Goal: Task Accomplishment & Management: Use online tool/utility

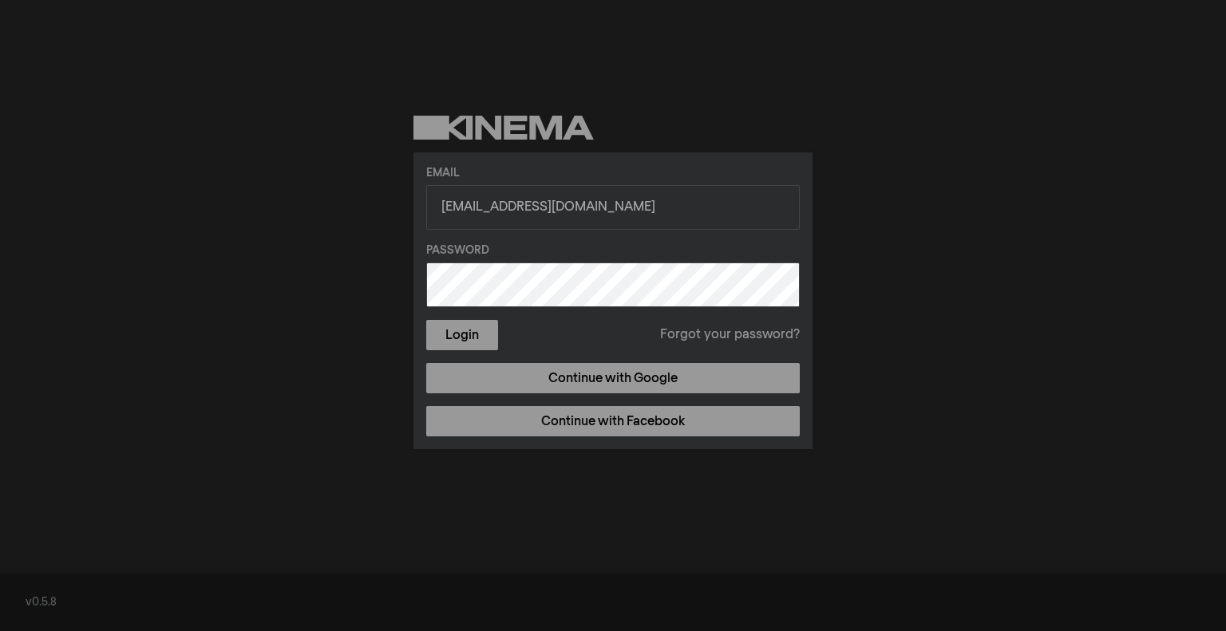
click at [426, 320] on button "Login" at bounding box center [462, 335] width 72 height 30
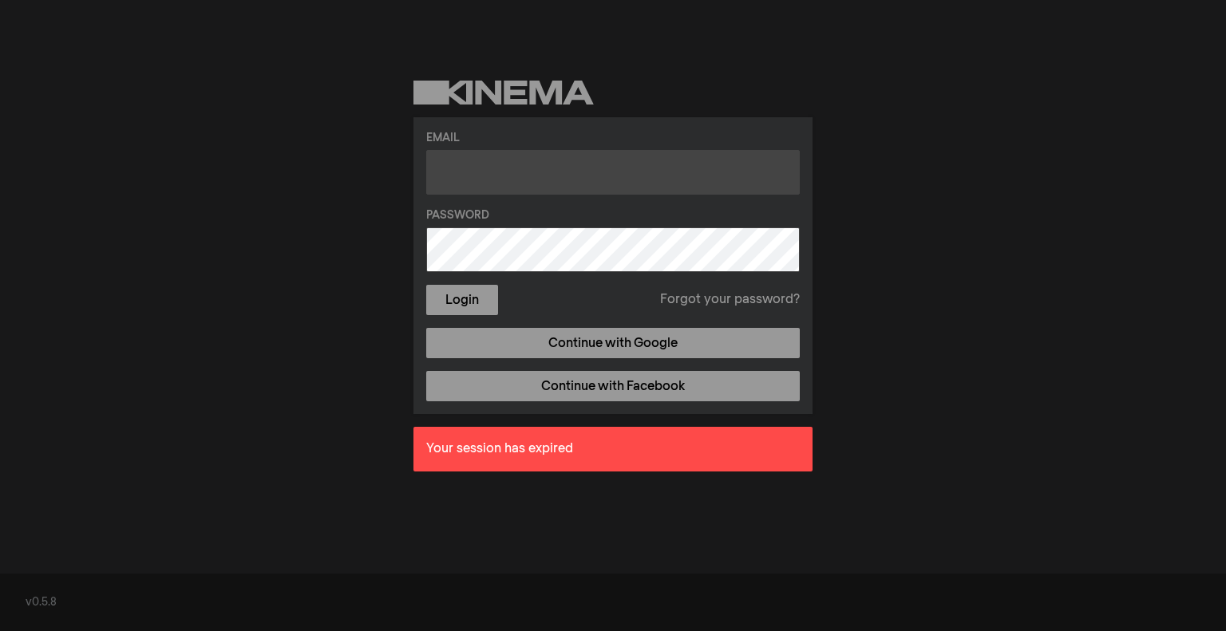
click at [516, 191] on input "text" at bounding box center [612, 172] width 373 height 45
type input "[EMAIL_ADDRESS][DOMAIN_NAME]"
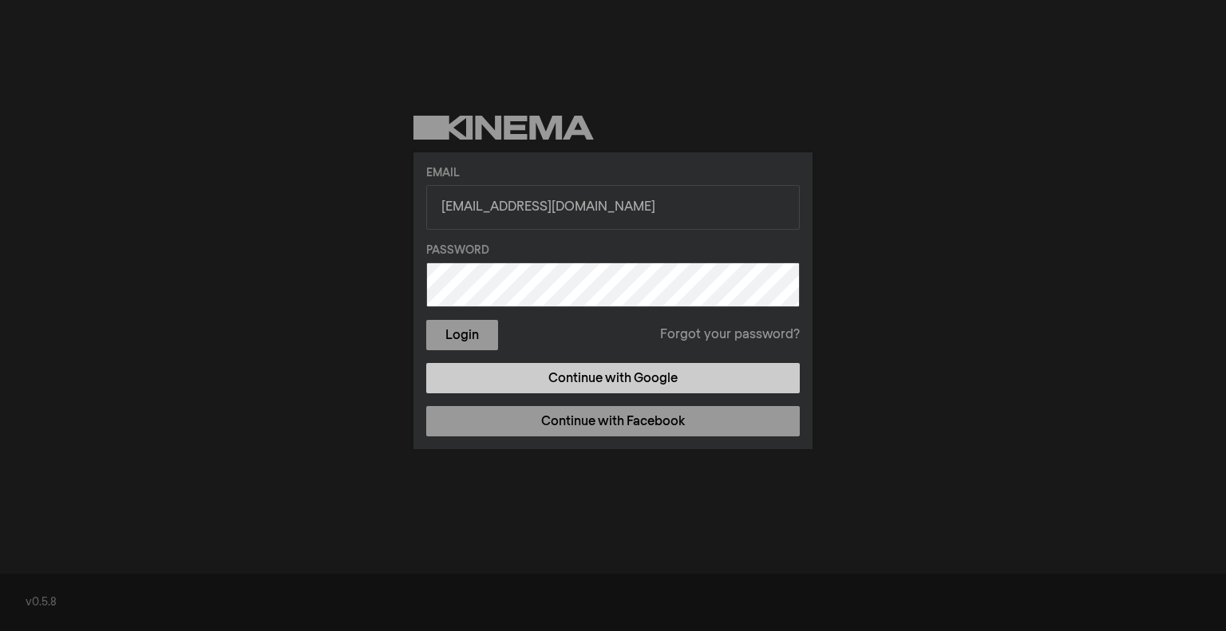
click at [589, 383] on link "Continue with Google" at bounding box center [612, 378] width 373 height 30
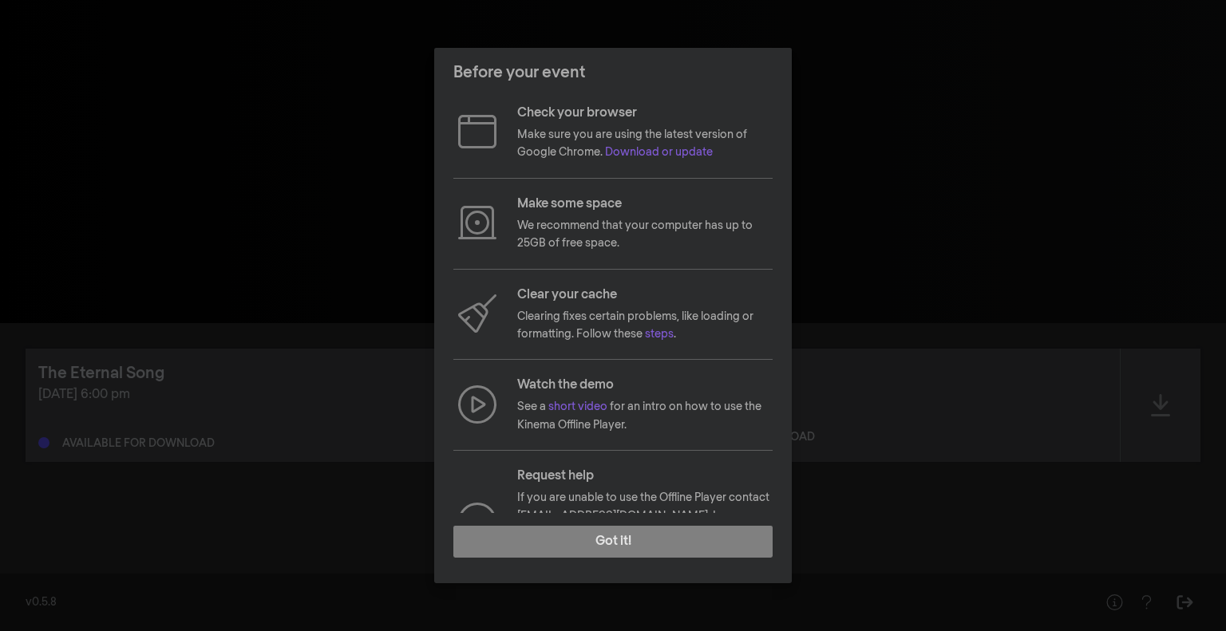
click at [1041, 454] on div "Before your event Check your browser Make sure you are using the latest version…" at bounding box center [613, 315] width 1226 height 631
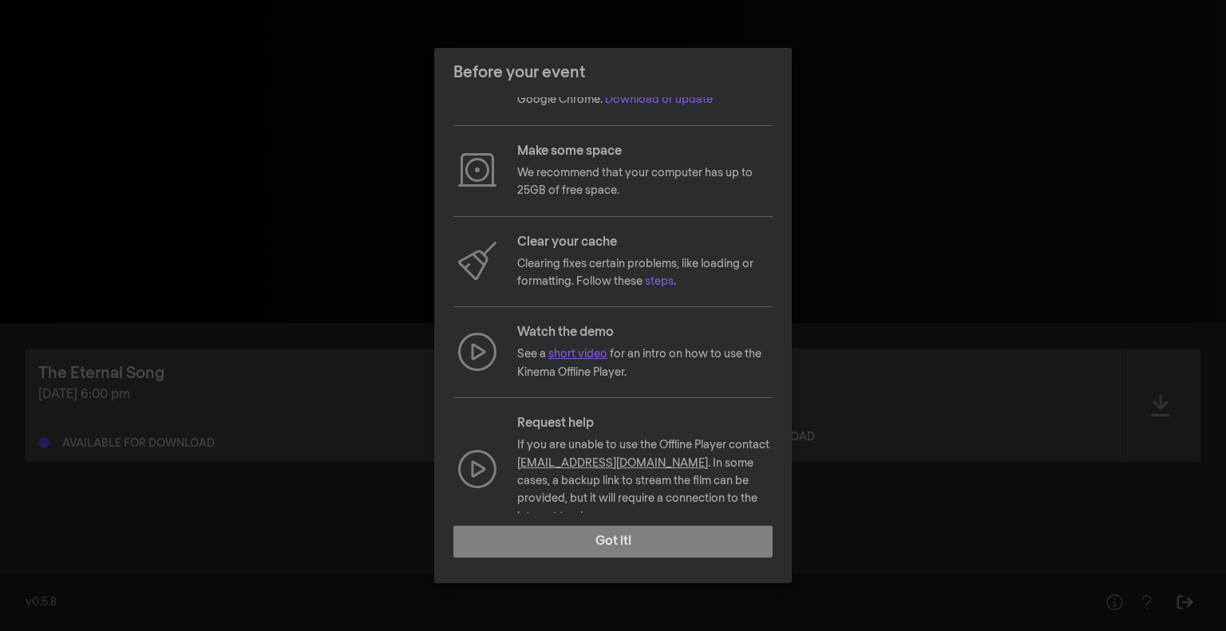
click at [575, 356] on link "short video" at bounding box center [577, 354] width 59 height 11
click at [652, 281] on link "steps" at bounding box center [659, 281] width 29 height 11
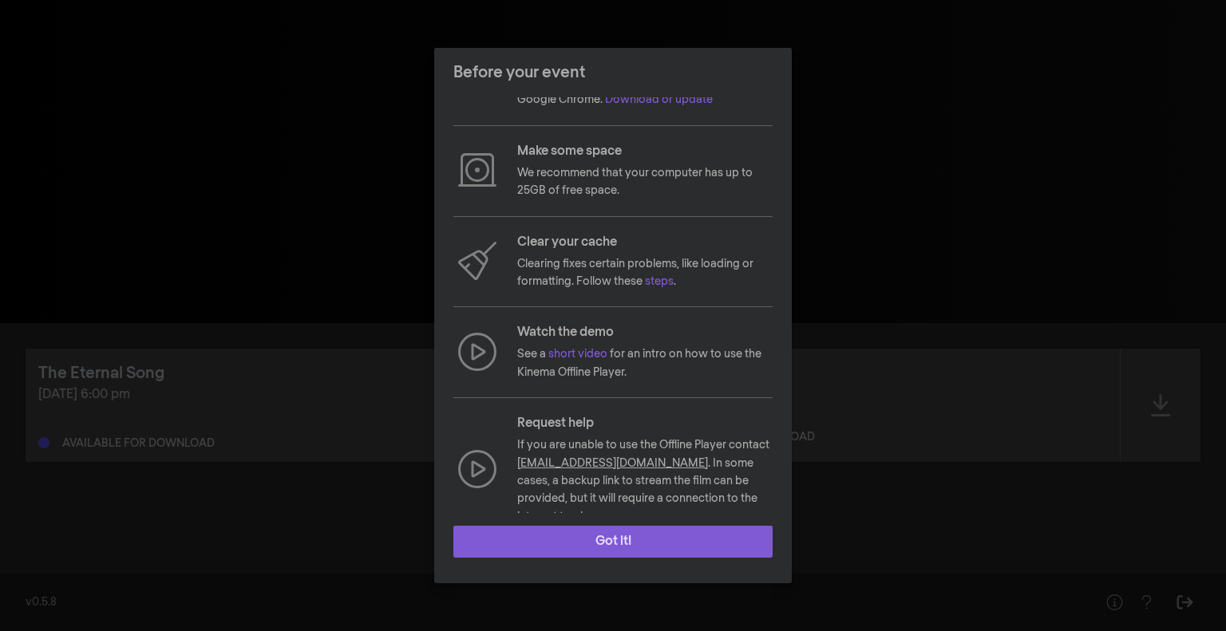
click at [622, 542] on button "Got it!" at bounding box center [612, 542] width 319 height 32
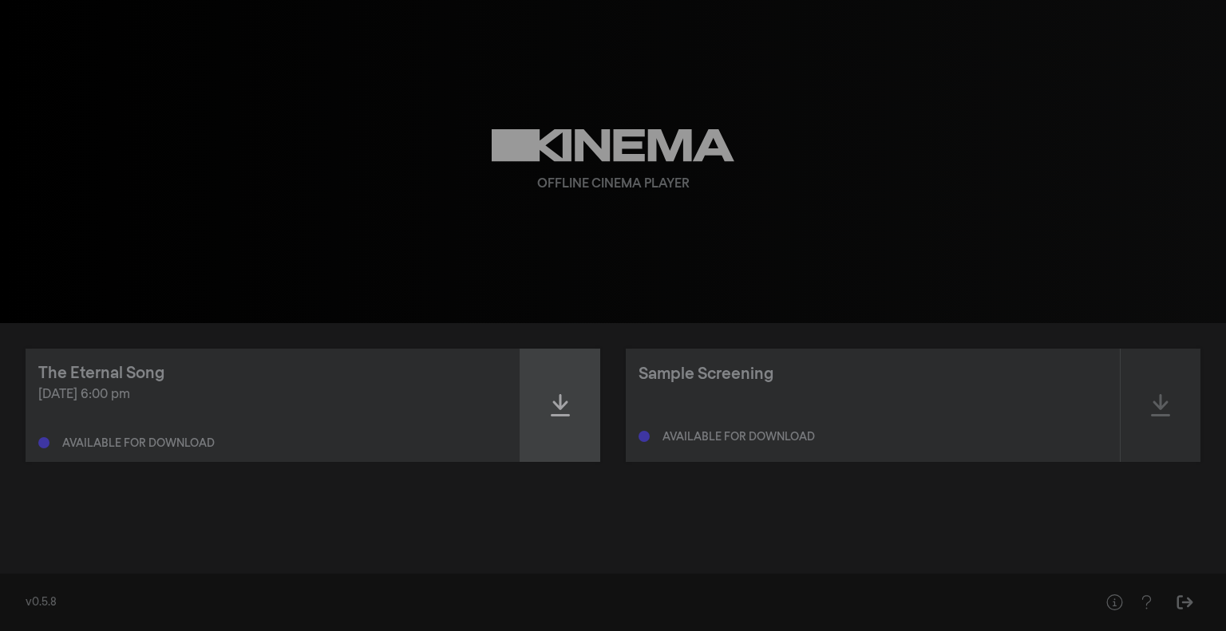
click at [578, 407] on div at bounding box center [560, 405] width 80 height 113
